Goal: Task Accomplishment & Management: Check status

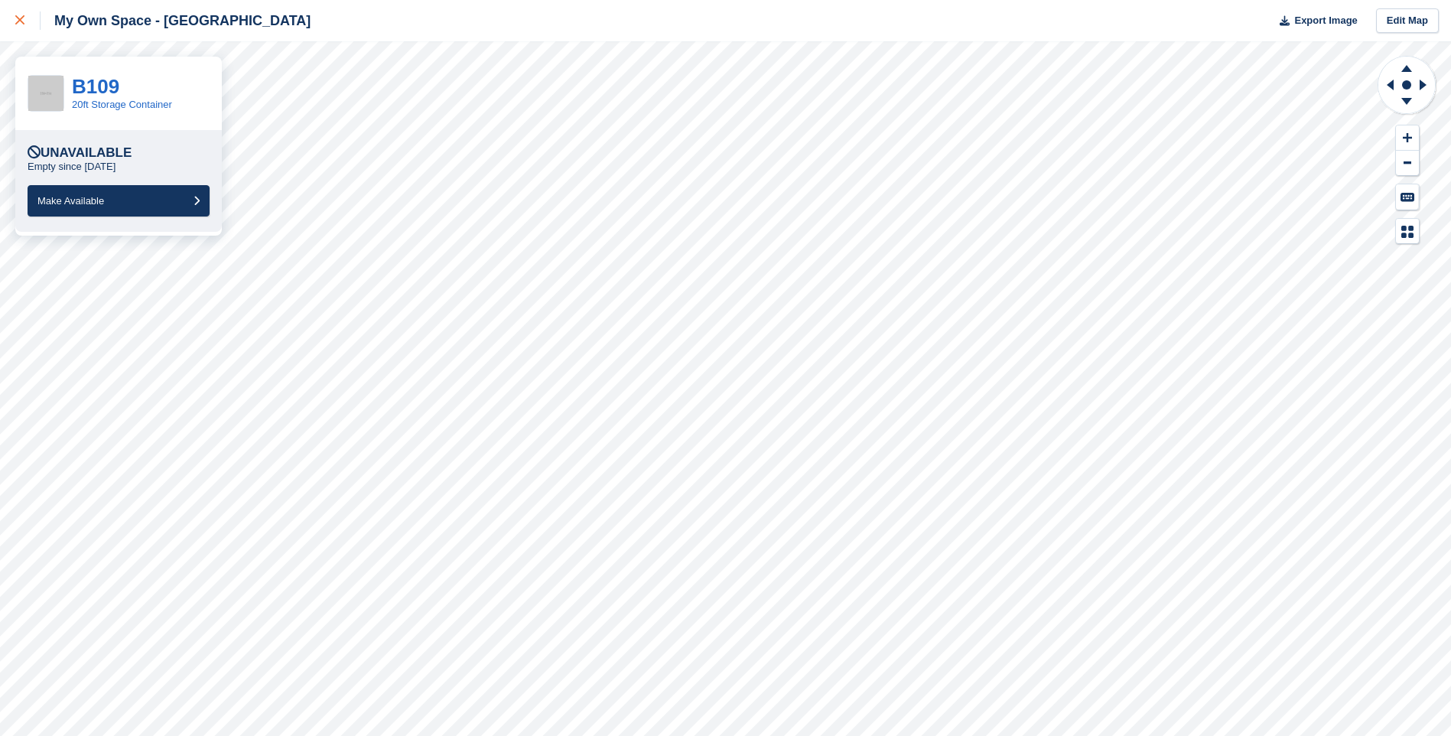
click at [24, 15] on div at bounding box center [27, 20] width 25 height 18
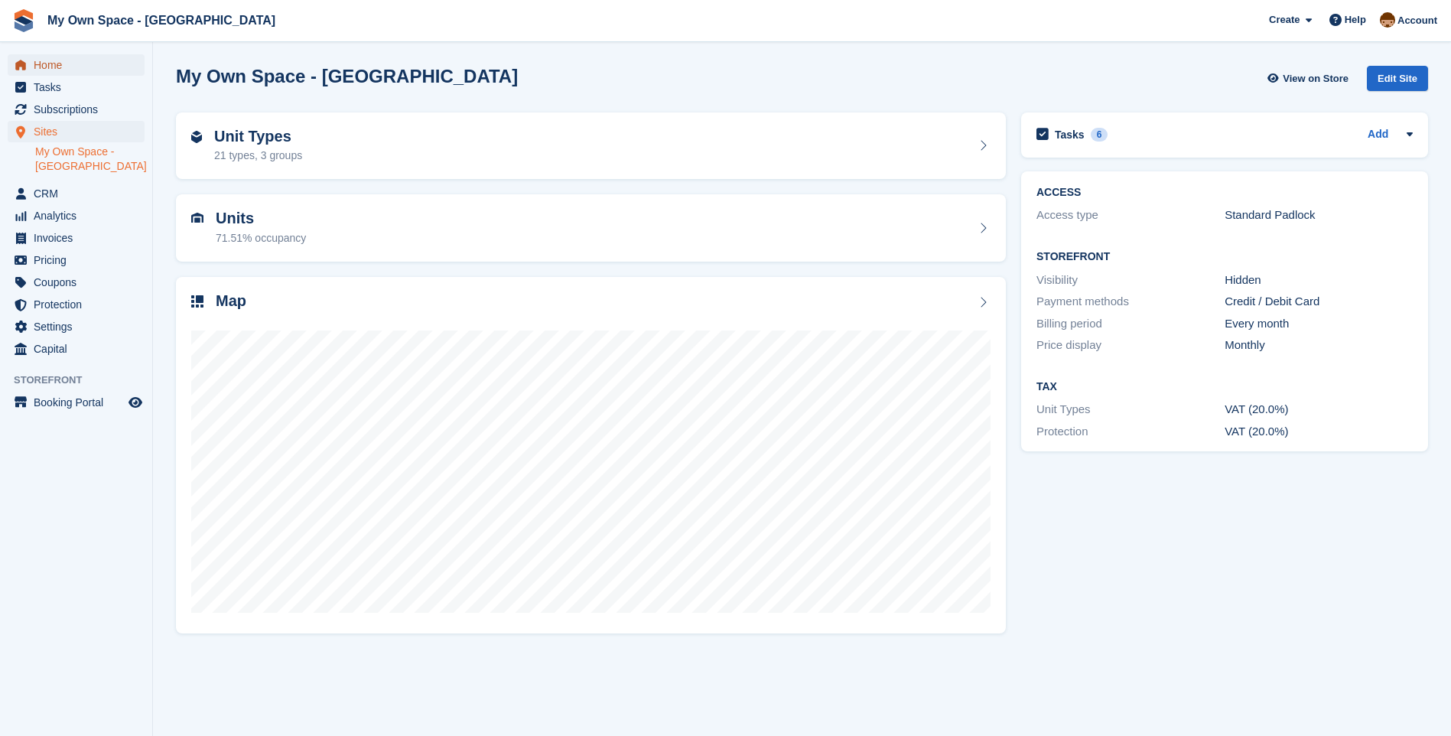
click at [78, 62] on span "Home" at bounding box center [80, 64] width 92 height 21
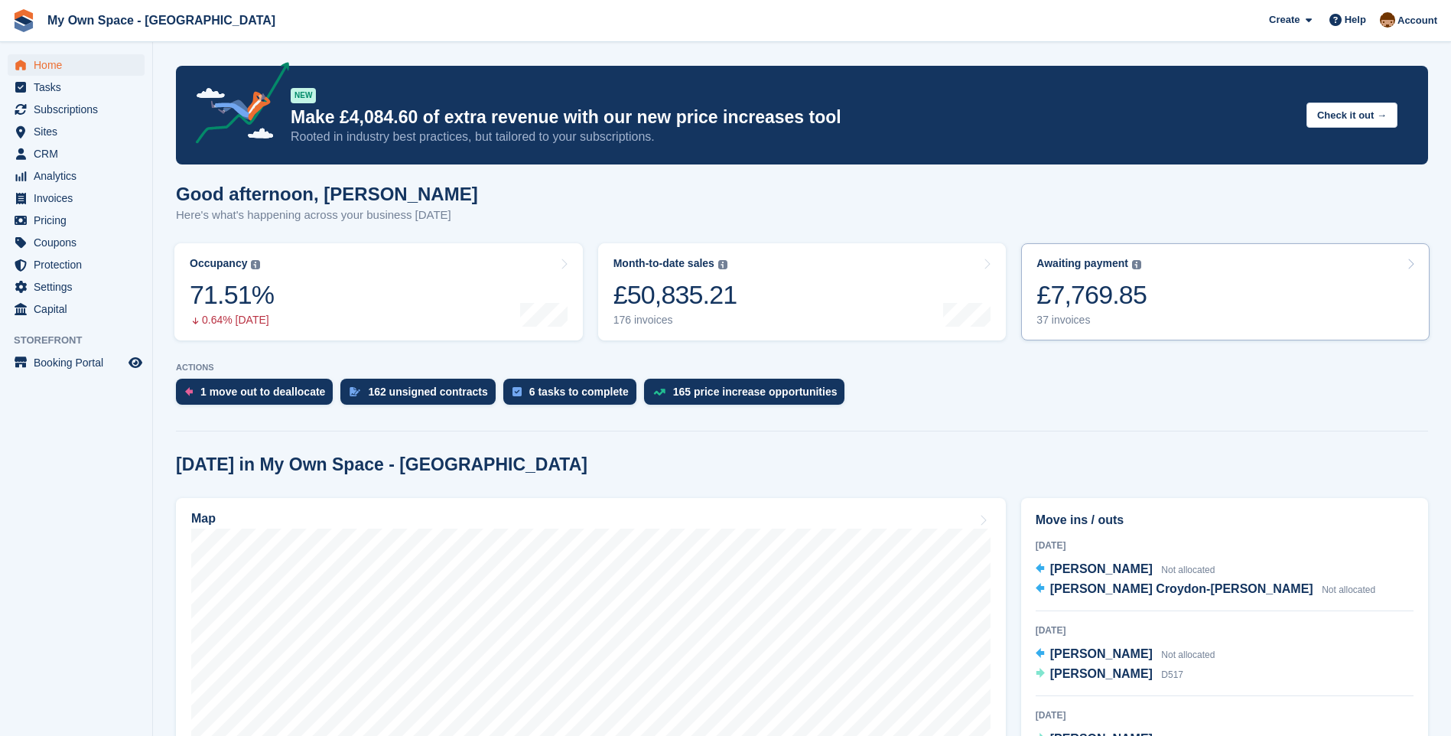
click at [1085, 322] on div "37 invoices" at bounding box center [1091, 320] width 110 height 13
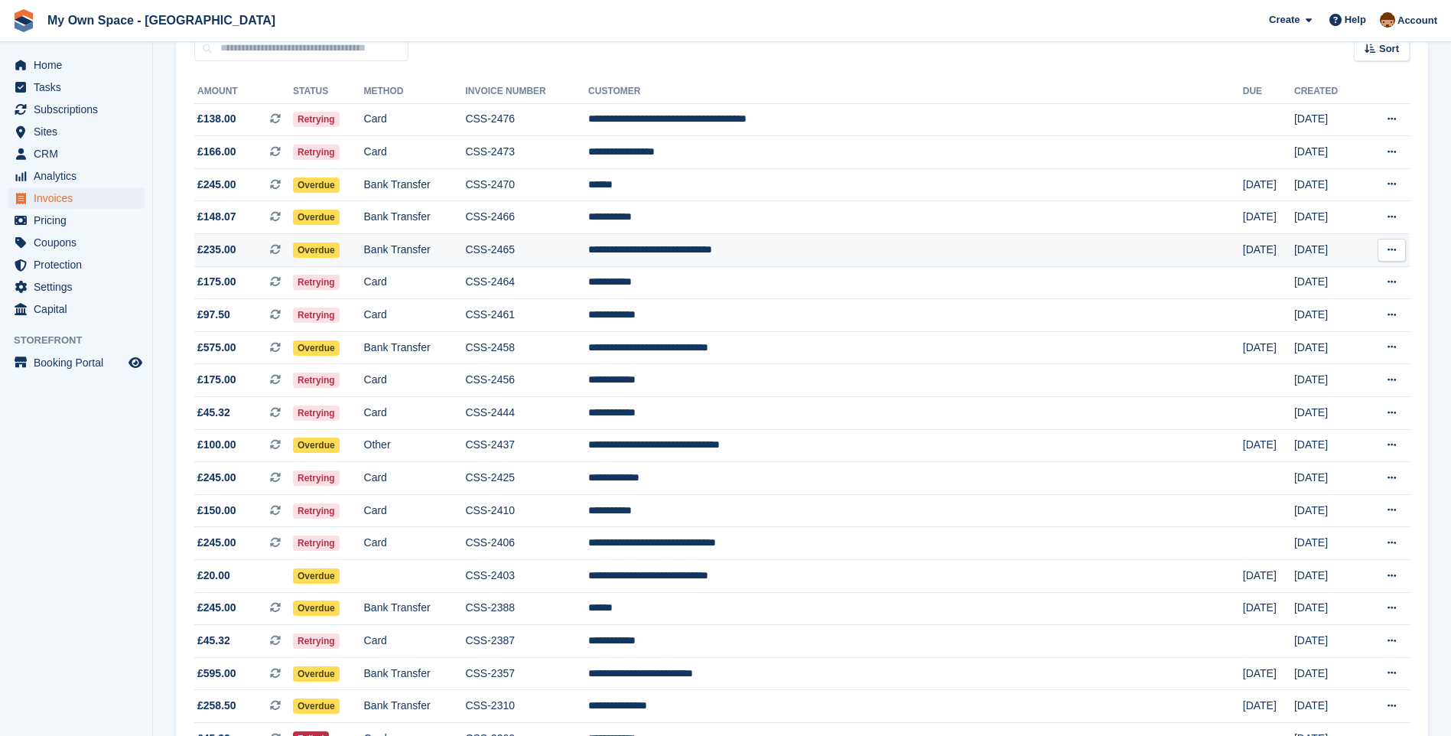
scroll to position [76, 0]
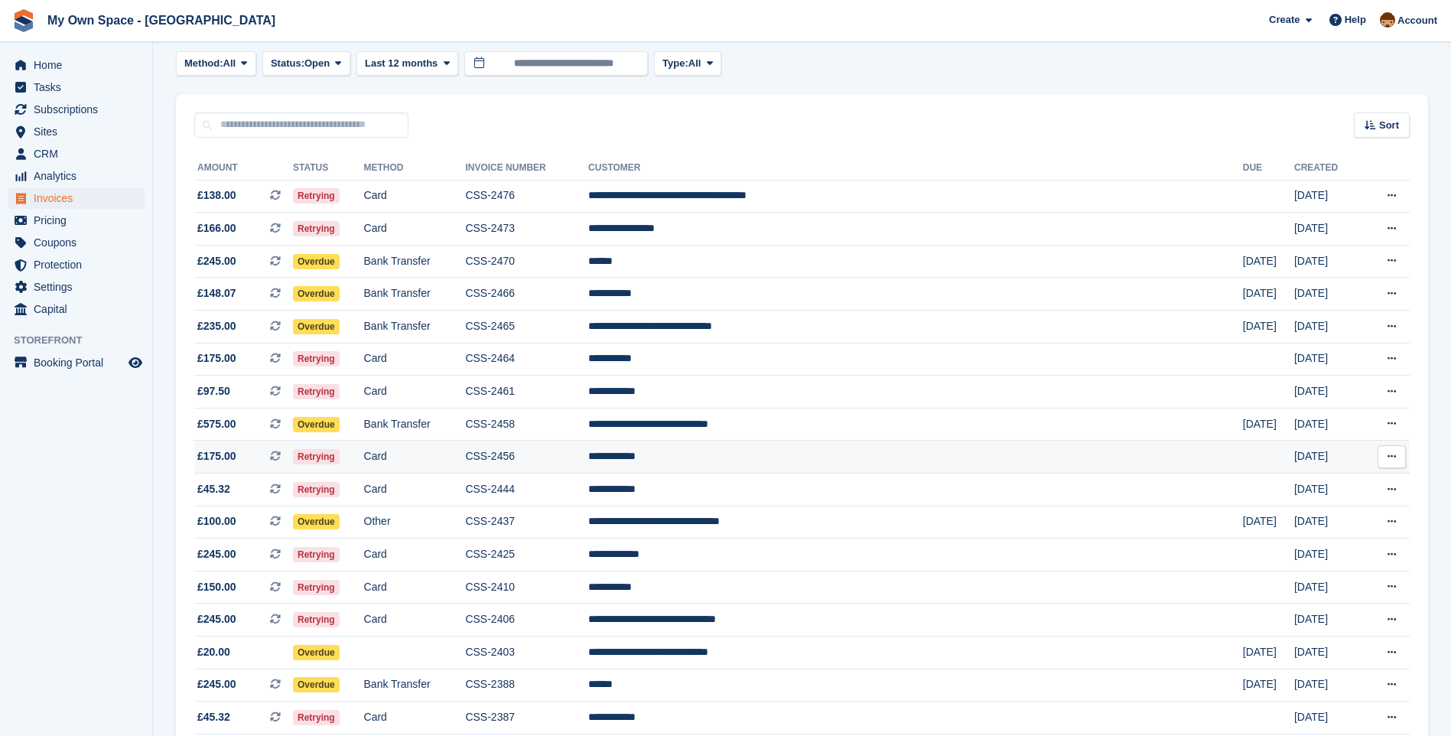
click at [567, 457] on td "CSS-2456" at bounding box center [526, 456] width 123 height 33
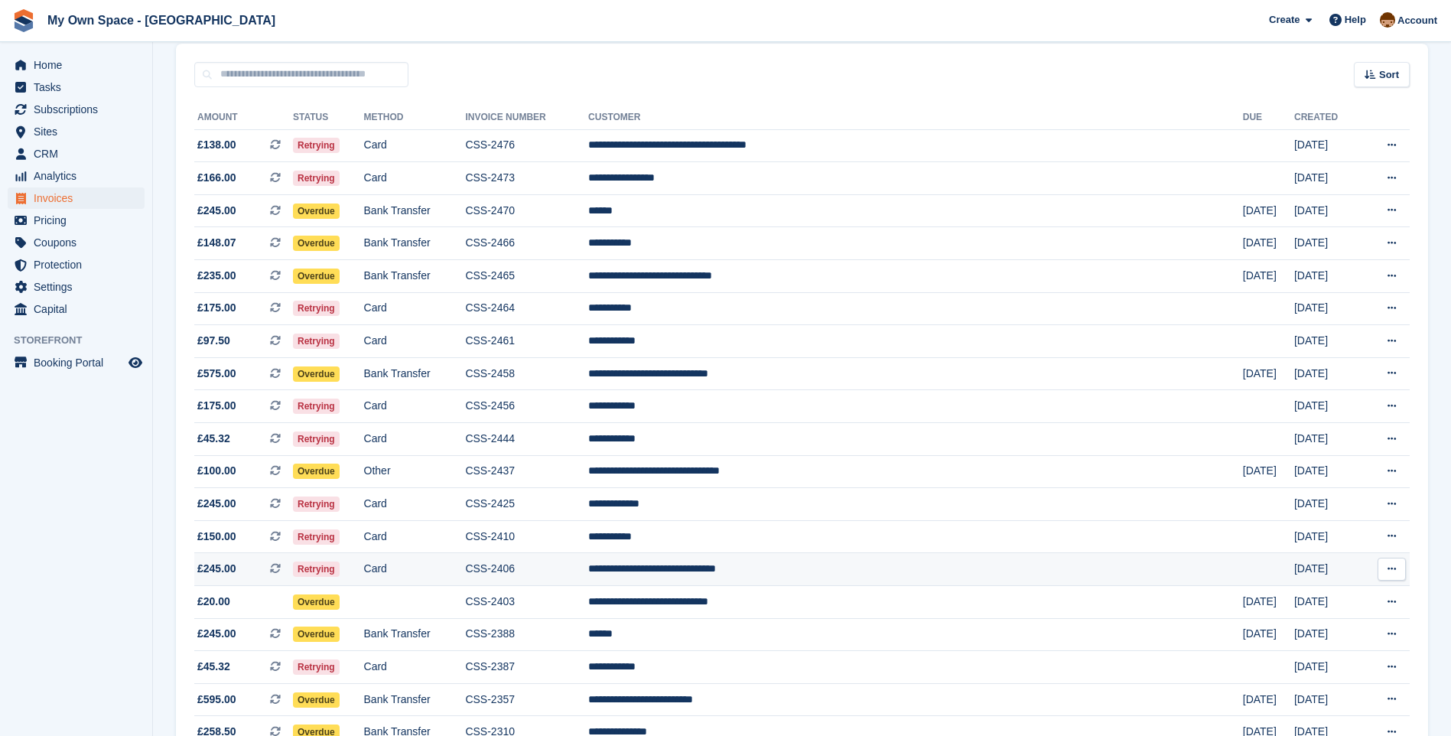
scroll to position [153, 0]
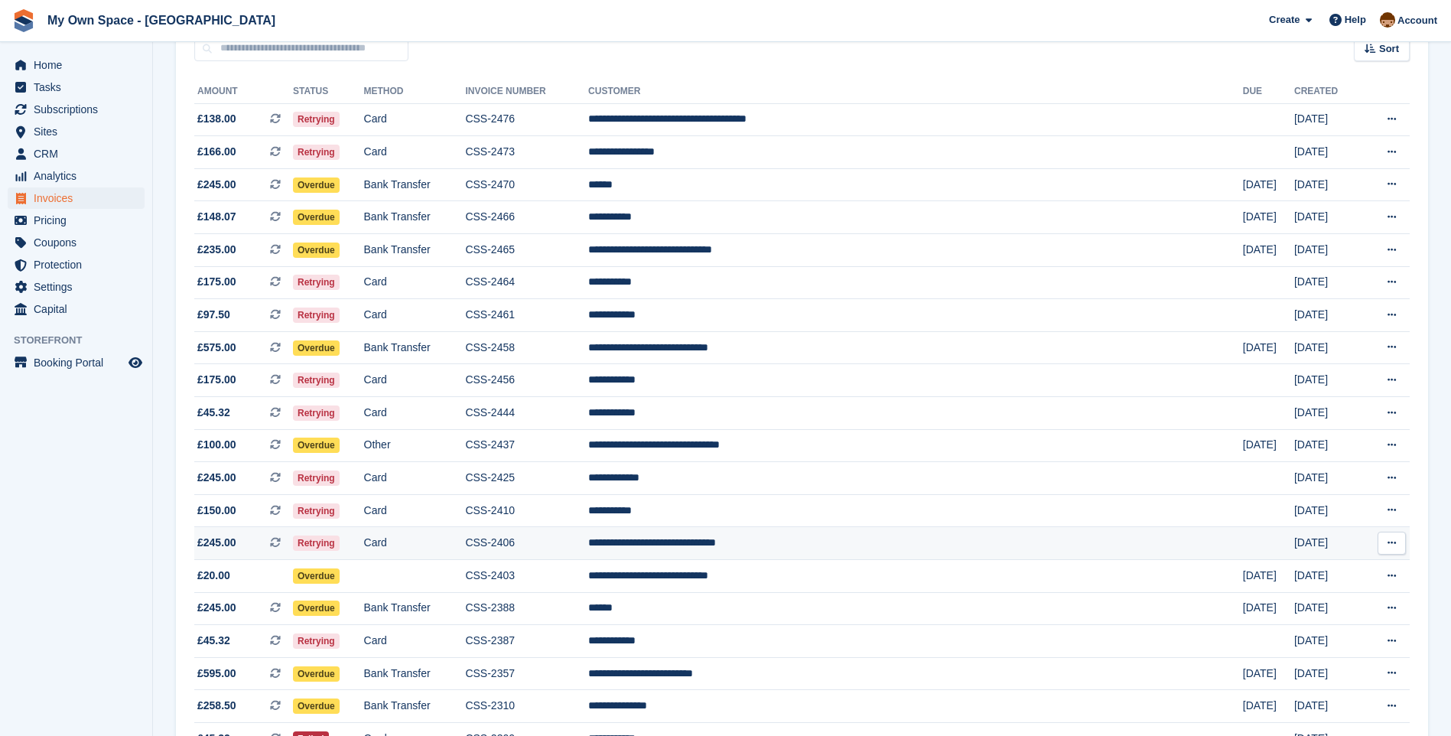
click at [466, 544] on td "Card" at bounding box center [415, 543] width 102 height 33
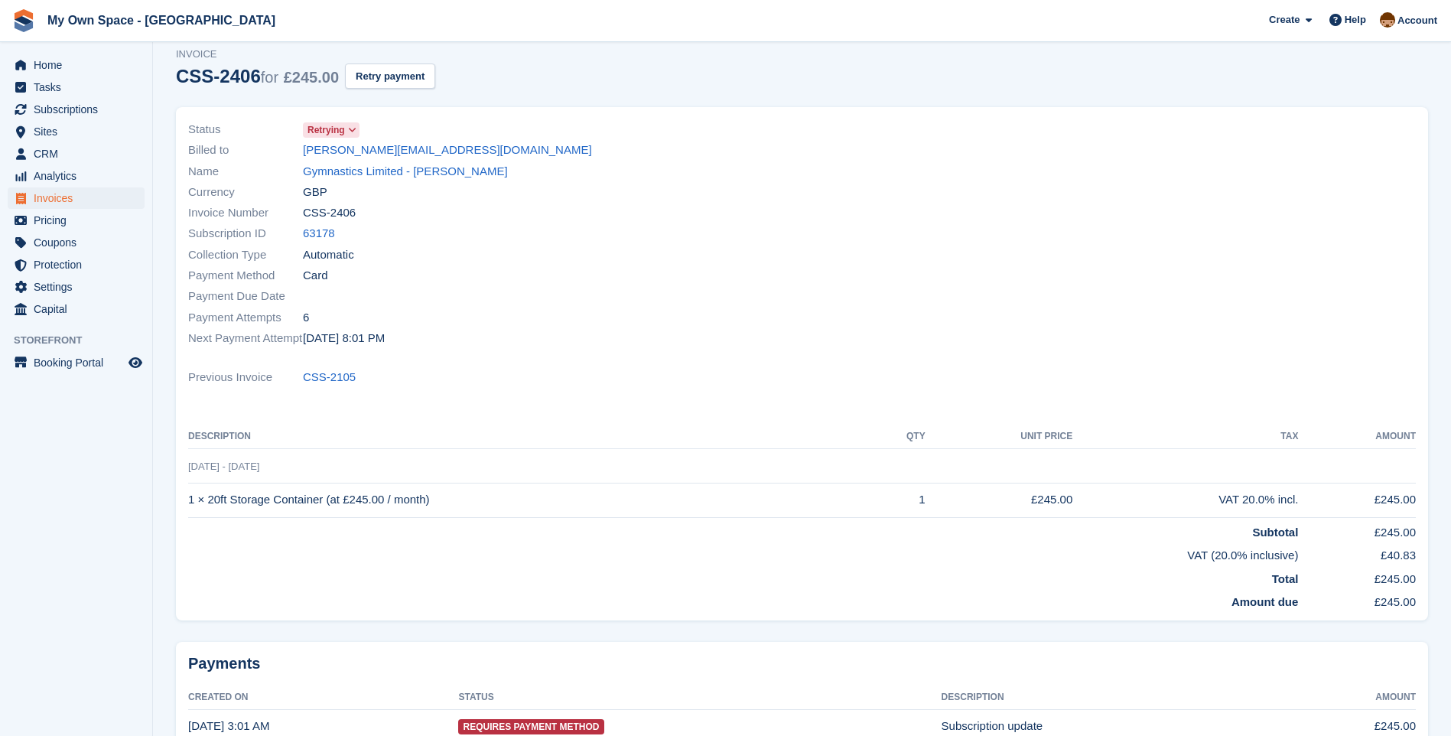
scroll to position [76, 0]
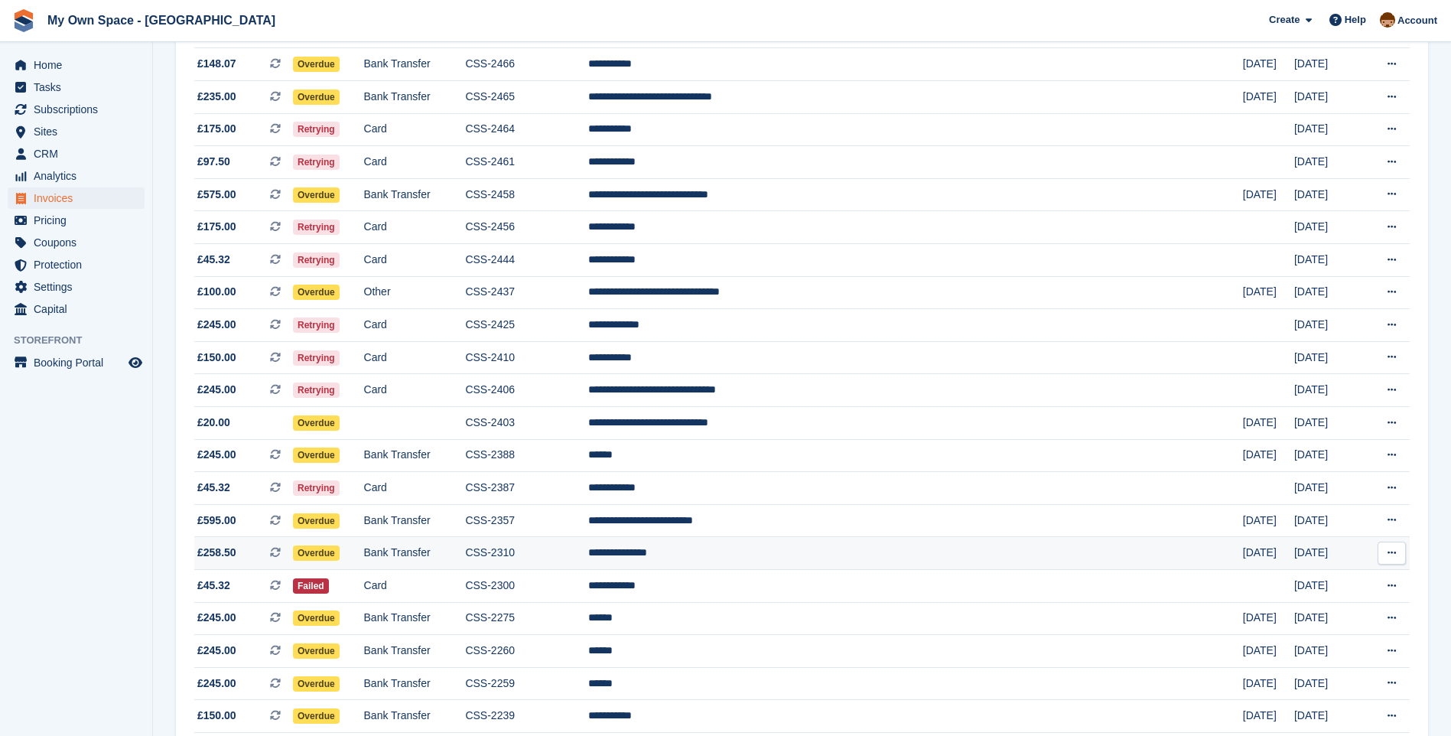
scroll to position [382, 0]
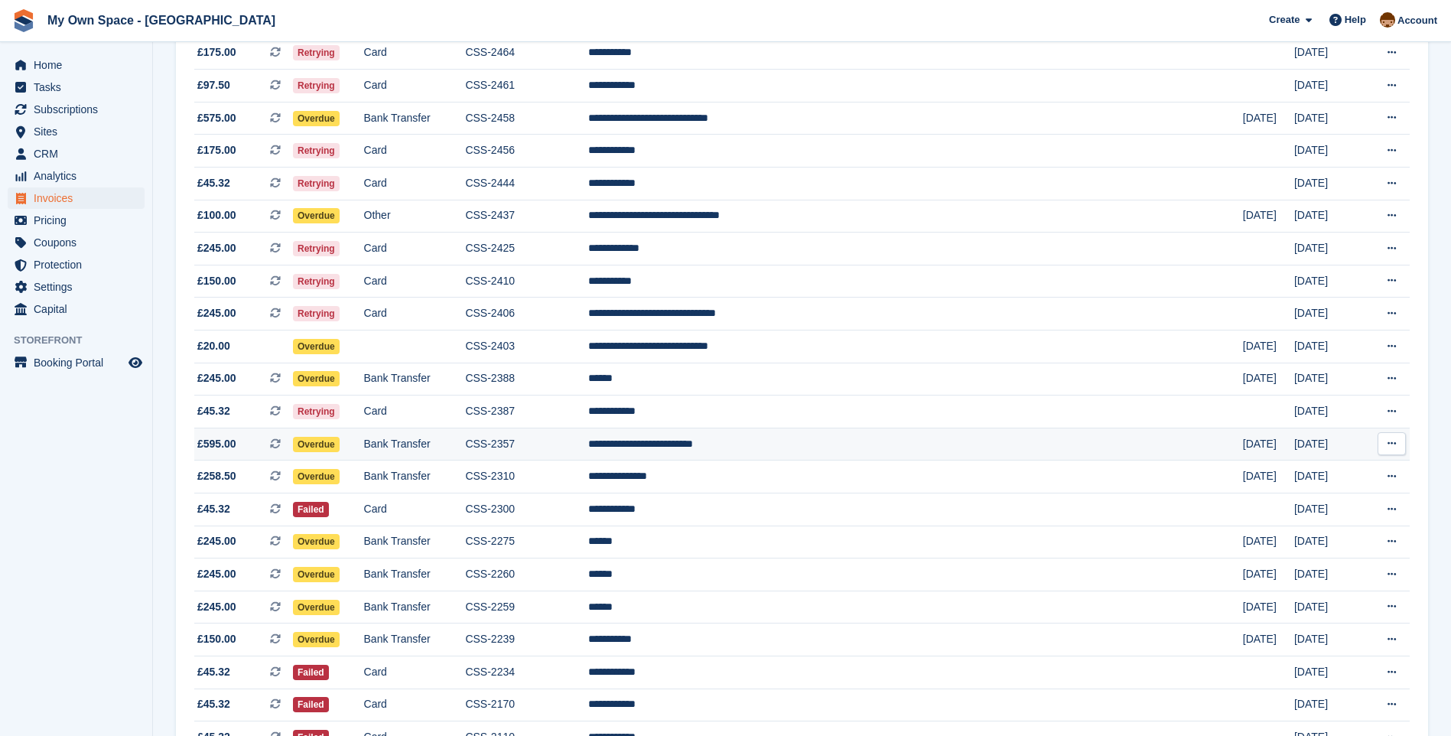
click at [442, 447] on td "Bank Transfer" at bounding box center [415, 443] width 102 height 33
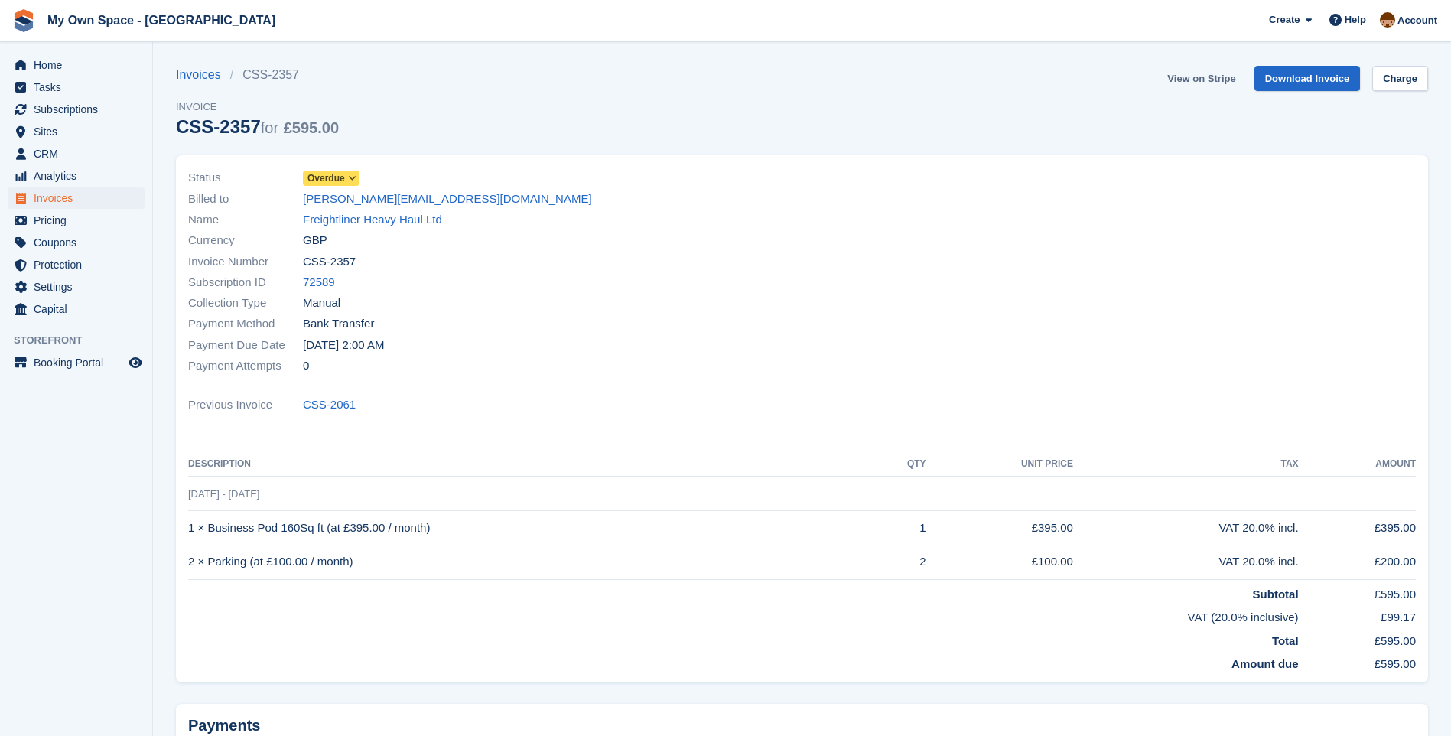
click at [1186, 73] on link "View on Stripe" at bounding box center [1201, 78] width 80 height 25
click at [1214, 80] on link "View on Stripe" at bounding box center [1201, 78] width 80 height 25
